Goal: Navigation & Orientation: Find specific page/section

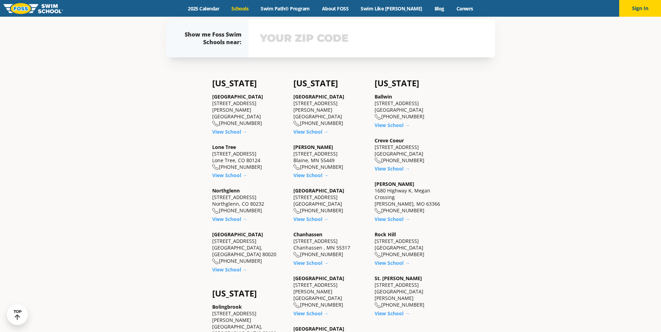
scroll to position [244, 0]
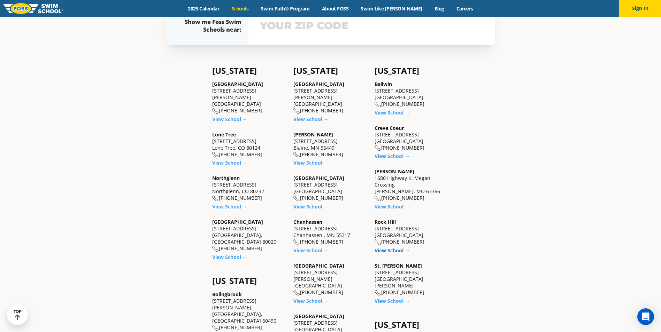
click at [391, 252] on link "View School →" at bounding box center [392, 250] width 35 height 7
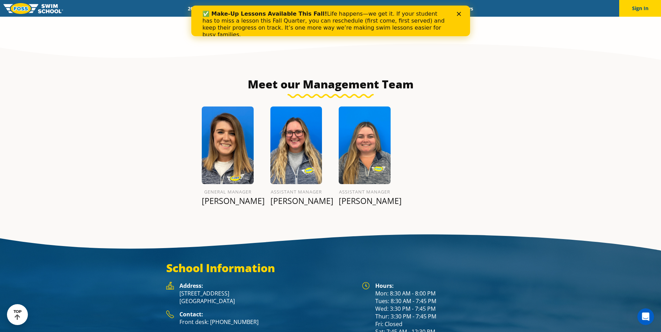
scroll to position [837, 0]
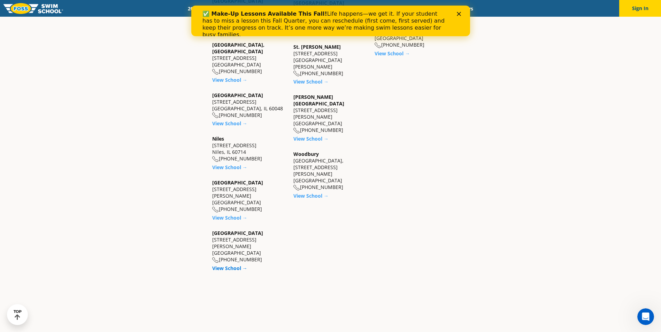
click at [232, 265] on link "View School →" at bounding box center [229, 268] width 35 height 7
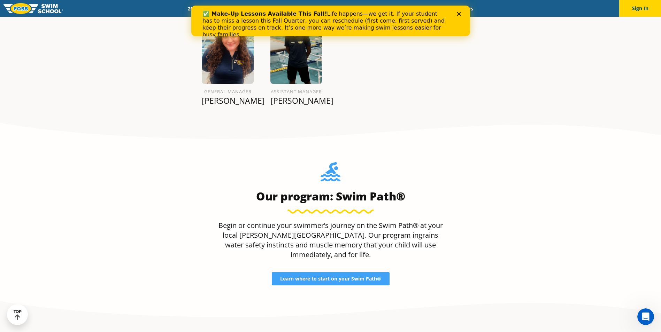
scroll to position [722, 0]
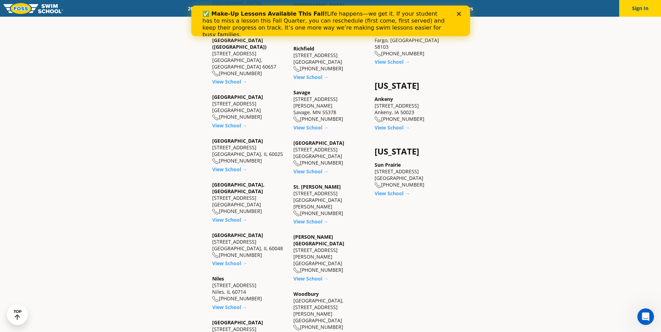
scroll to position [556, 0]
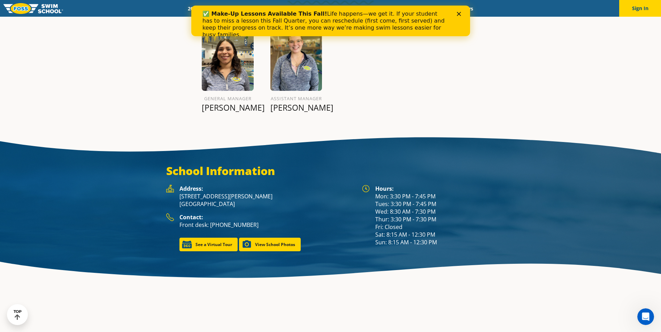
scroll to position [931, 0]
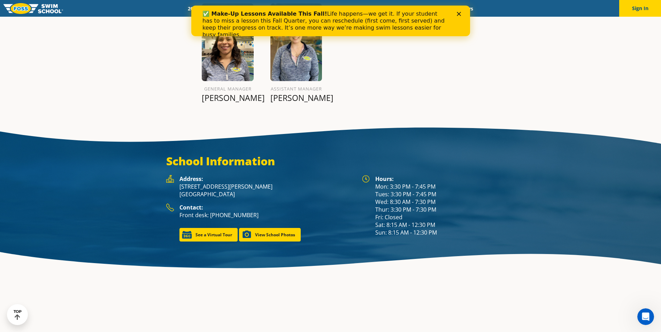
click at [461, 15] on div "Close" at bounding box center [460, 14] width 7 height 4
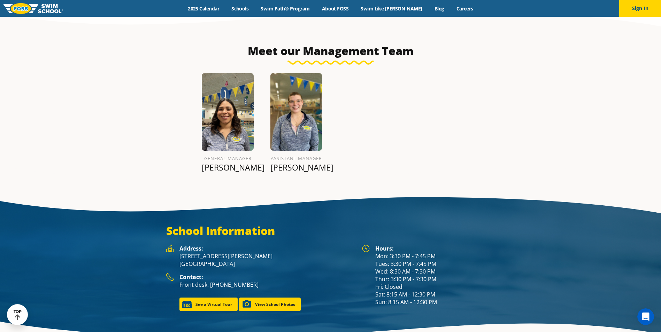
scroll to position [852, 0]
